Goal: Transaction & Acquisition: Purchase product/service

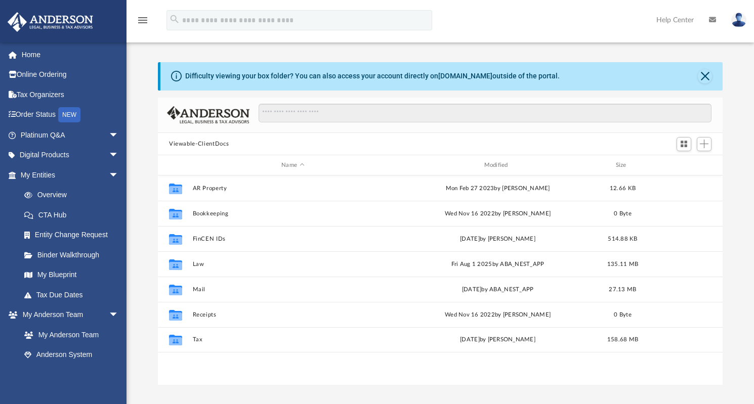
scroll to position [222, 557]
click at [34, 113] on link "Order Status NEW" at bounding box center [70, 115] width 127 height 21
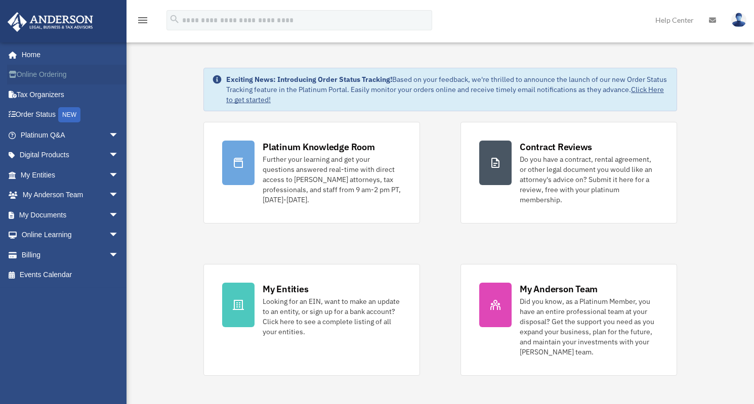
click at [55, 76] on link "Online Ordering" at bounding box center [70, 75] width 127 height 20
click at [43, 173] on link "My Entities arrow_drop_down" at bounding box center [70, 175] width 127 height 20
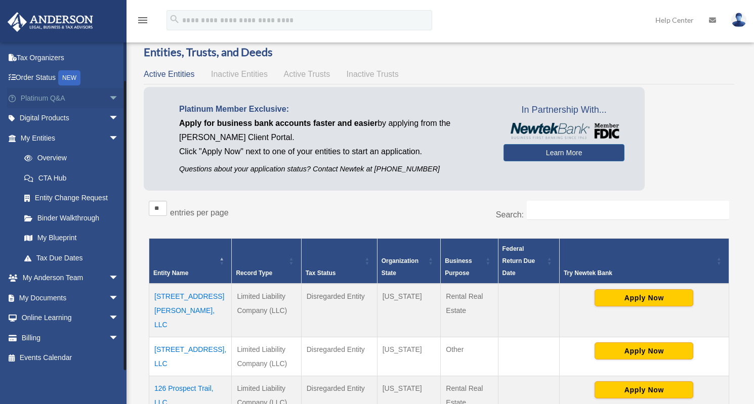
scroll to position [17, 0]
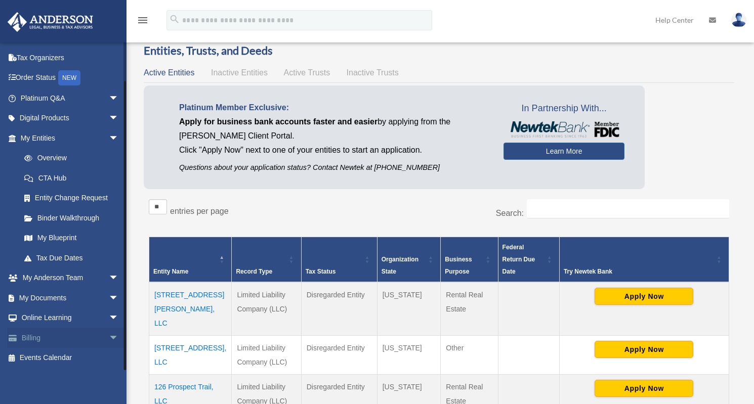
click at [40, 338] on link "Billing arrow_drop_down" at bounding box center [70, 338] width 127 height 20
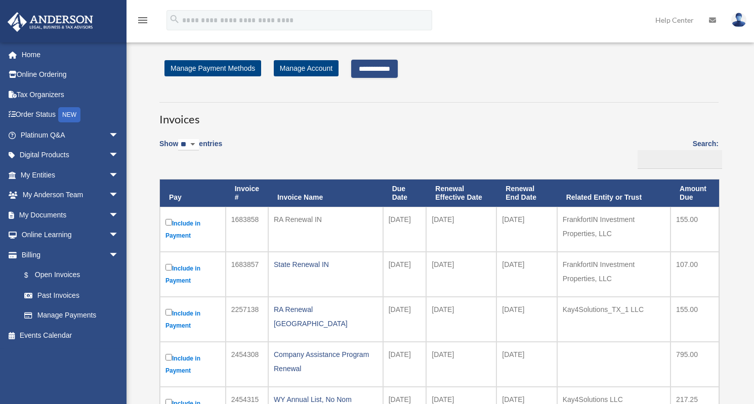
drag, startPoint x: 373, startPoint y: 67, endPoint x: 419, endPoint y: 149, distance: 93.6
click at [374, 68] on input "**********" at bounding box center [374, 69] width 47 height 18
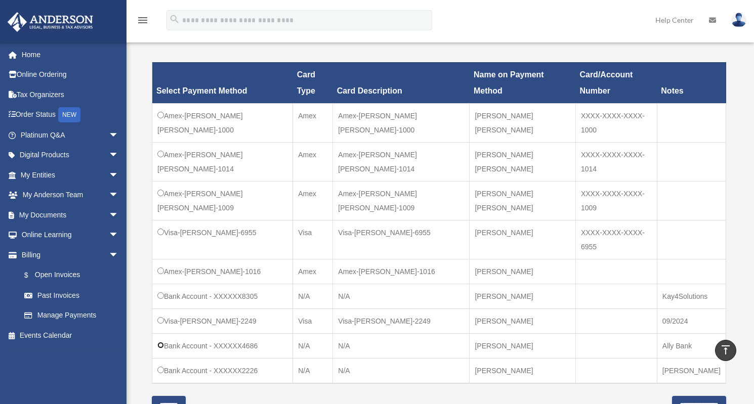
scroll to position [272, 0]
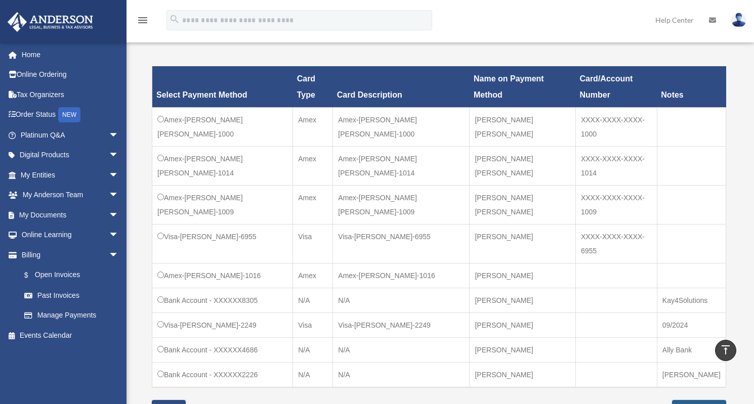
click at [683, 400] on input "**********" at bounding box center [699, 409] width 54 height 18
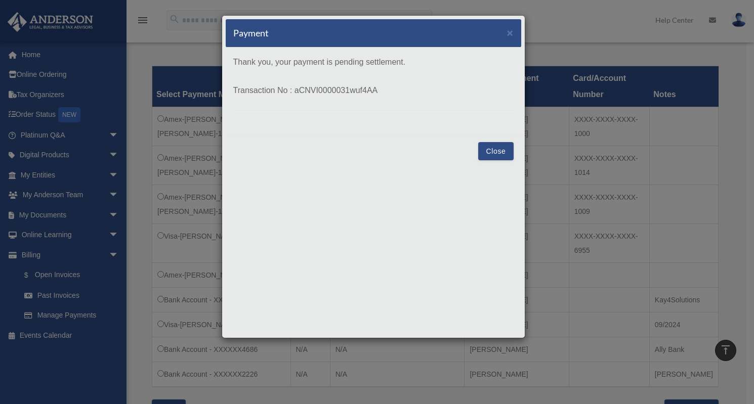
click at [495, 148] on button "Close" at bounding box center [495, 151] width 35 height 18
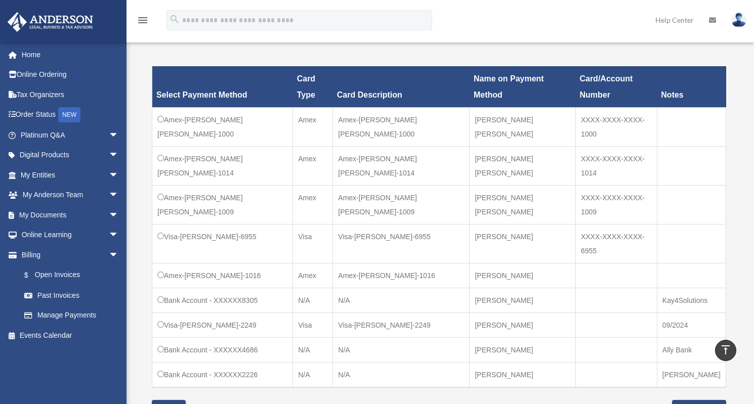
scroll to position [292, 0]
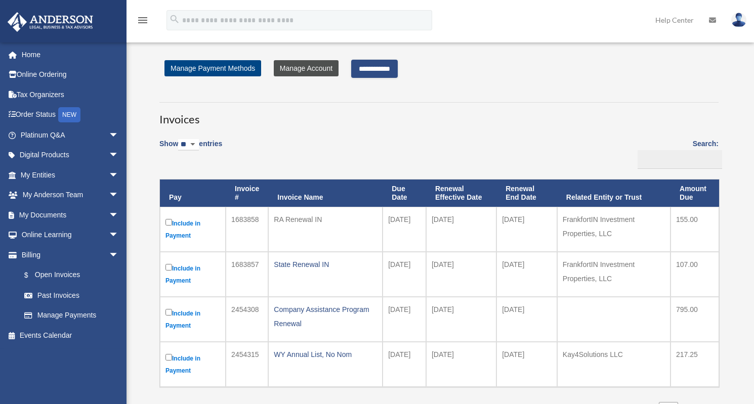
click at [309, 70] on link "Manage Account" at bounding box center [306, 68] width 65 height 16
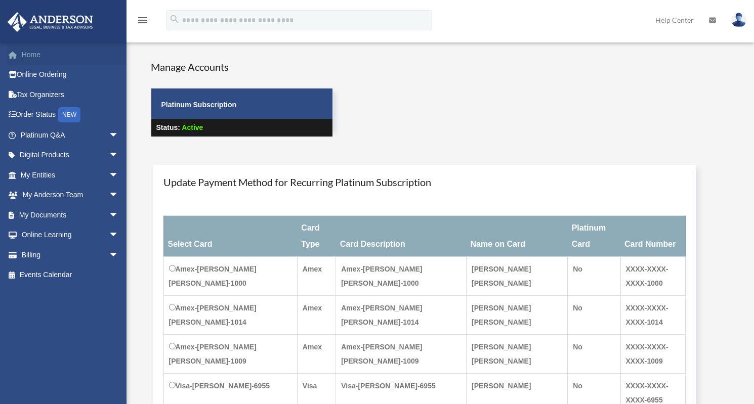
click at [32, 52] on link "Home" at bounding box center [70, 55] width 127 height 20
